Goal: Find specific page/section: Find specific page/section

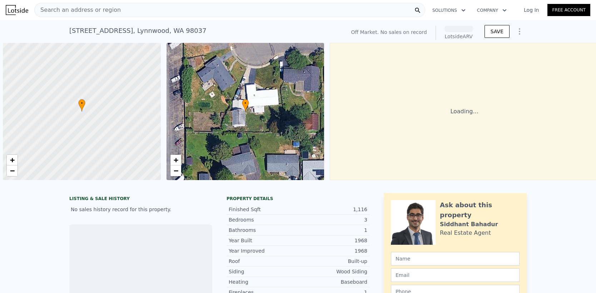
scroll to position [0, 3]
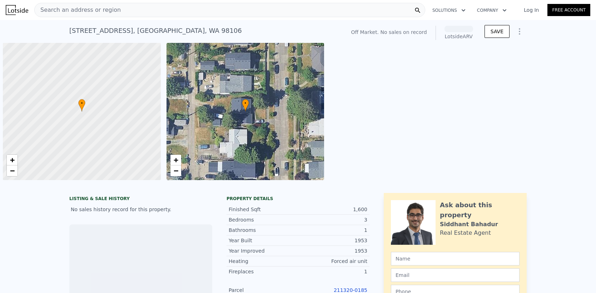
scroll to position [0, 3]
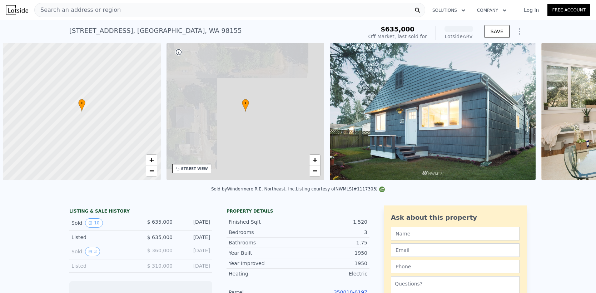
scroll to position [0, 3]
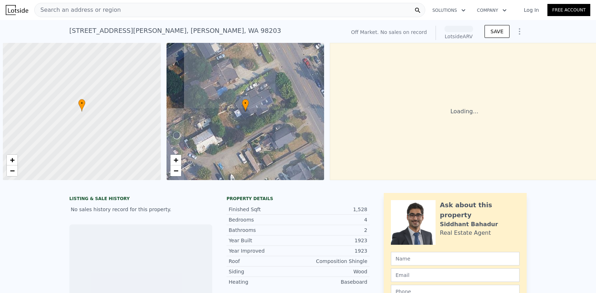
scroll to position [0, 3]
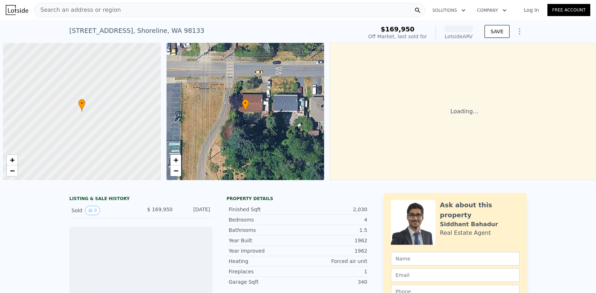
scroll to position [0, 3]
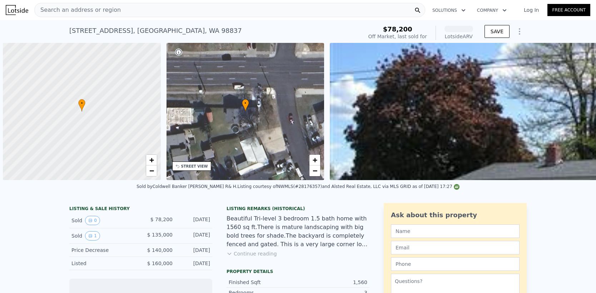
scroll to position [0, 3]
